Goal: Information Seeking & Learning: Compare options

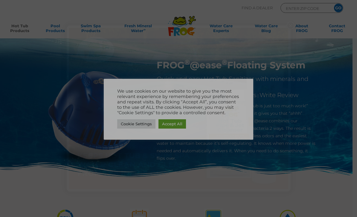
click at [32, 78] on div "×" at bounding box center [178, 108] width 357 height 217
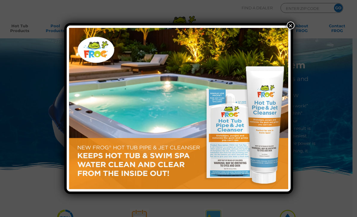
click at [292, 28] on button "×" at bounding box center [291, 26] width 8 height 8
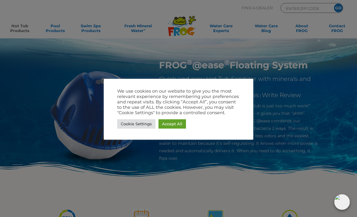
click at [179, 124] on link "Accept All" at bounding box center [173, 123] width 28 height 9
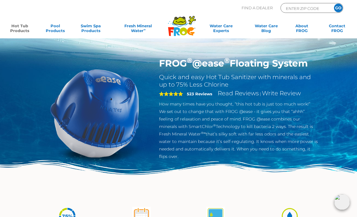
scroll to position [1, 0]
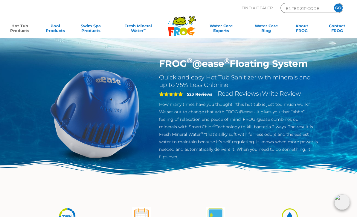
click at [17, 26] on link "Hot Tub Products" at bounding box center [20, 29] width 28 height 12
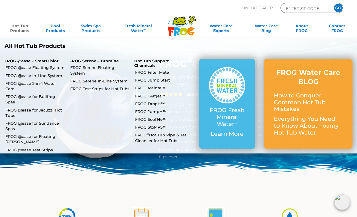
click at [18, 73] on link "FROG @ease In-Line System" at bounding box center [35, 75] width 60 height 5
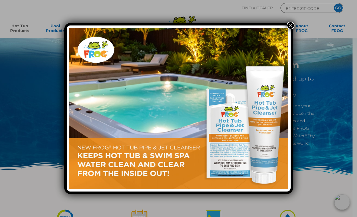
click at [15, 27] on div "×" at bounding box center [178, 108] width 357 height 217
click at [13, 69] on div "×" at bounding box center [178, 108] width 357 height 217
click at [293, 22] on button "×" at bounding box center [291, 26] width 8 height 8
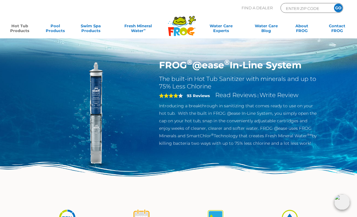
click at [16, 26] on link "Hot Tub Products" at bounding box center [20, 29] width 28 height 12
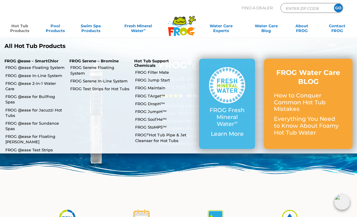
click at [22, 120] on link "FROG @ease for Sundance Spas" at bounding box center [35, 125] width 60 height 11
click at [28, 107] on link "FROG @ease for Jacuzzi Hot Tubs" at bounding box center [35, 112] width 60 height 11
click at [25, 94] on link "FROG @ease for Bullfrog Spas" at bounding box center [35, 99] width 60 height 11
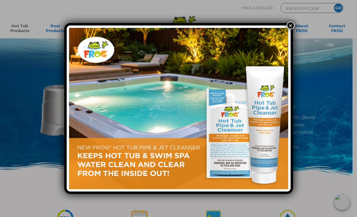
click at [31, 78] on div "×" at bounding box center [178, 108] width 357 height 217
click at [31, 76] on div "×" at bounding box center [178, 108] width 357 height 217
click at [292, 27] on button "×" at bounding box center [291, 26] width 8 height 8
click at [291, 26] on button "×" at bounding box center [291, 26] width 8 height 8
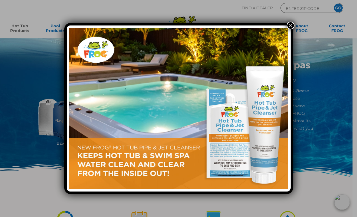
click at [294, 23] on button "×" at bounding box center [291, 26] width 8 height 8
